Goal: Navigation & Orientation: Find specific page/section

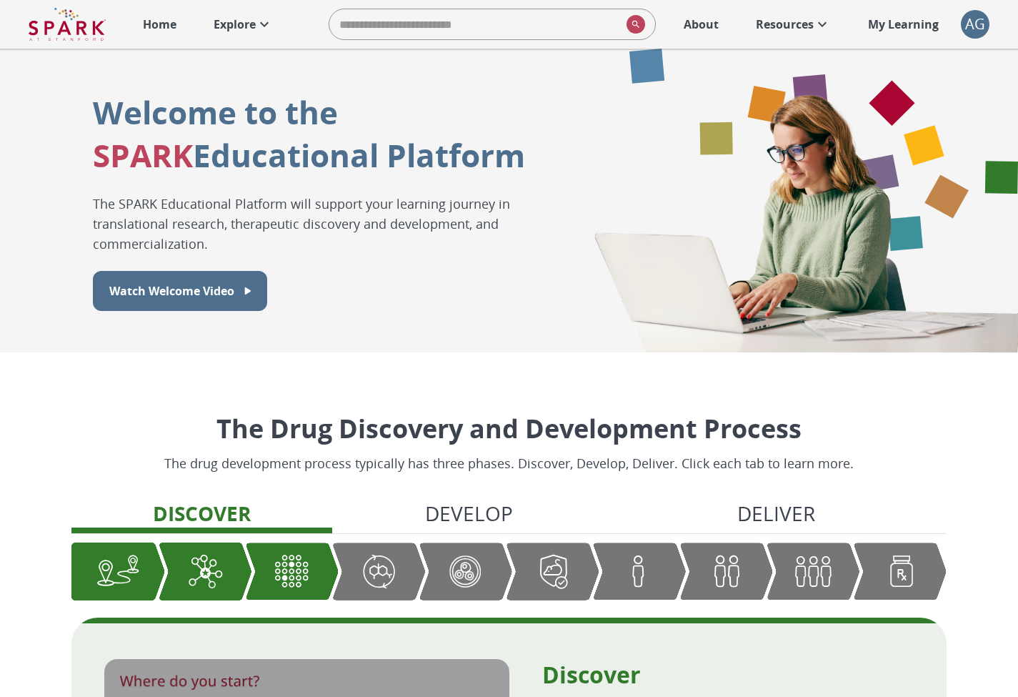
click at [968, 22] on div "AG" at bounding box center [975, 24] width 29 height 29
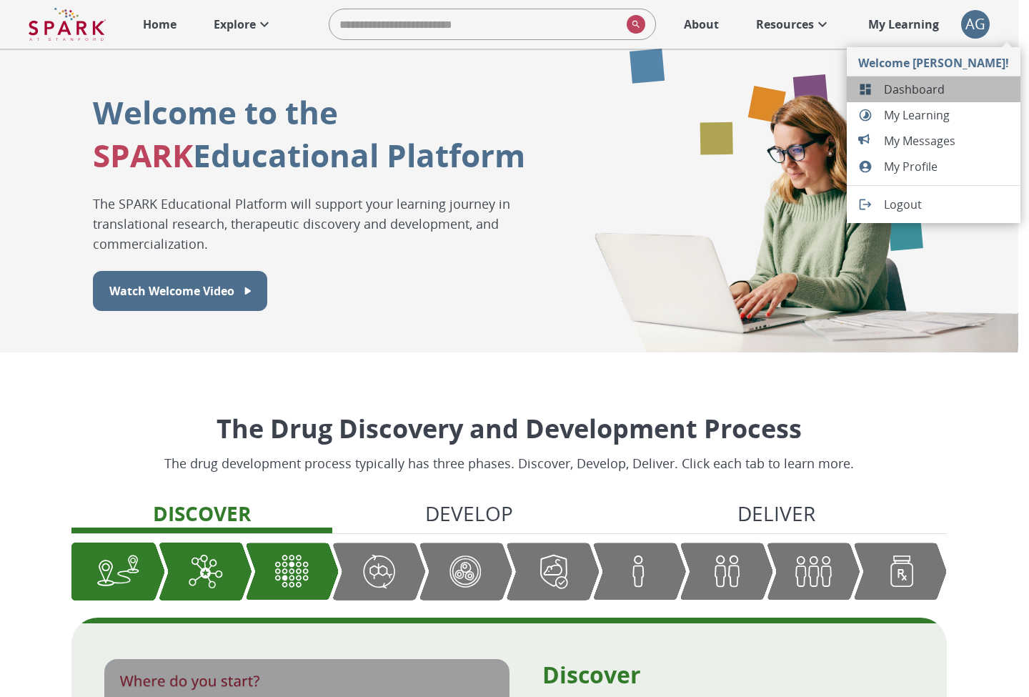
click at [943, 91] on span "Dashboard" at bounding box center [946, 89] width 125 height 17
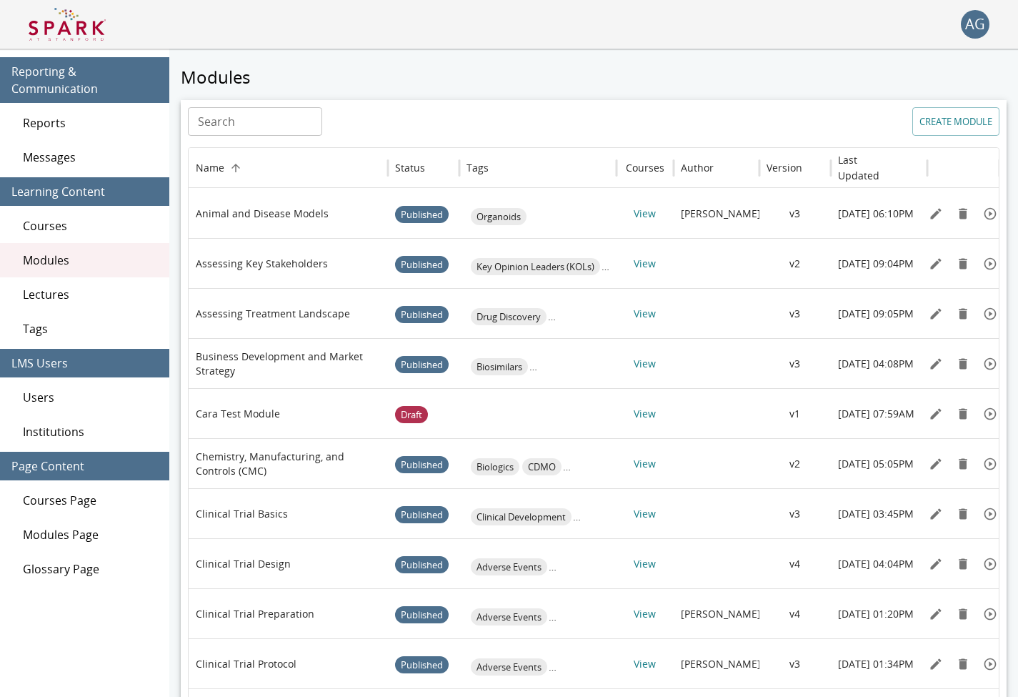
click at [29, 324] on span "Tags" at bounding box center [90, 328] width 135 height 17
